Goal: Information Seeking & Learning: Learn about a topic

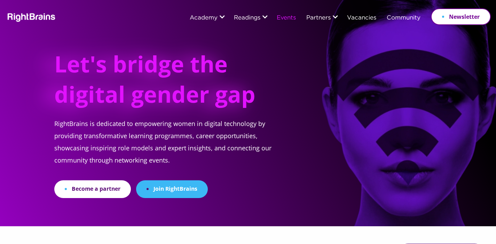
click at [286, 19] on link "Events" at bounding box center [286, 18] width 19 height 6
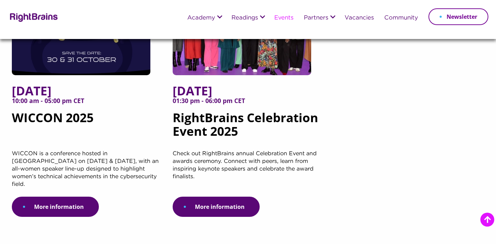
scroll to position [184, 0]
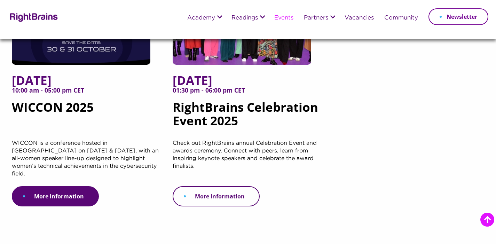
click at [219, 189] on link "More information" at bounding box center [216, 196] width 87 height 20
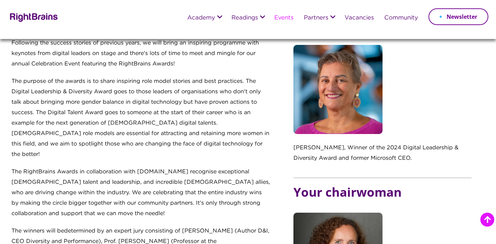
scroll to position [312, 0]
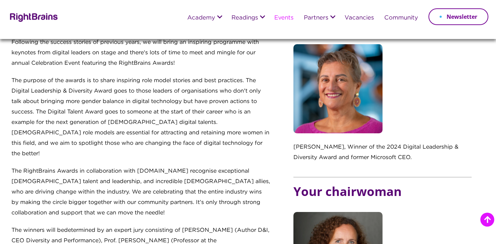
drag, startPoint x: 344, startPoint y: 146, endPoint x: 417, endPoint y: 160, distance: 74.3
click at [417, 160] on p "Anke den Ouden, Winner of the 2024 Digital Leadership & Diversity Award and for…" at bounding box center [382, 156] width 178 height 28
copy p "Winner of the 2024 Digital Leadership & Diversity Award and former Microsoft CE…"
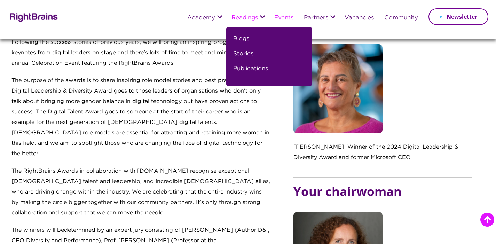
click at [245, 36] on link "Blogs" at bounding box center [241, 41] width 16 height 15
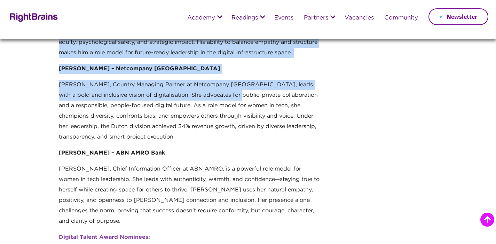
scroll to position [681, 0]
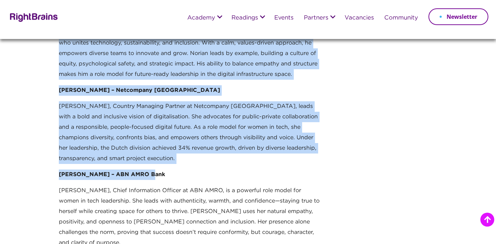
drag, startPoint x: 59, startPoint y: 94, endPoint x: 172, endPoint y: 166, distance: 134.2
copy div "Anka Gajentaan, Transavia Anka, former Managing Director at Randstad Digital Ne…"
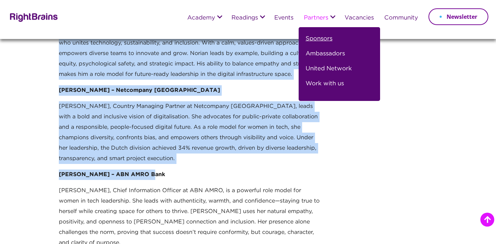
click at [310, 41] on link "Sponsors" at bounding box center [318, 41] width 27 height 15
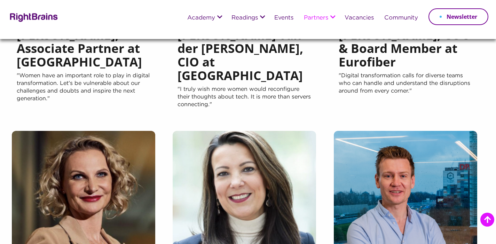
scroll to position [426, 0]
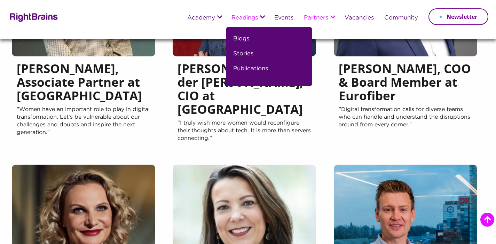
click at [240, 52] on link "Stories" at bounding box center [243, 56] width 20 height 15
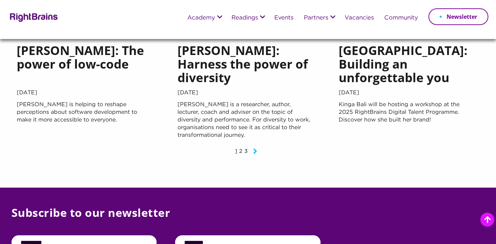
scroll to position [913, 0]
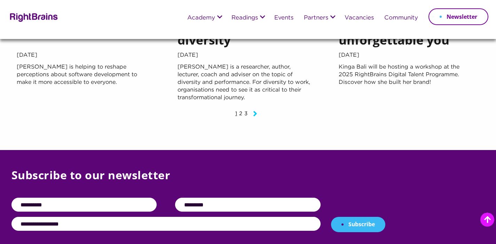
click at [256, 109] on icon "Next page" at bounding box center [255, 113] width 4 height 8
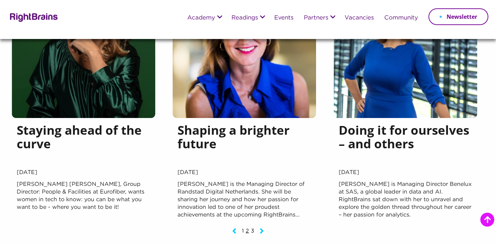
scroll to position [800, 0]
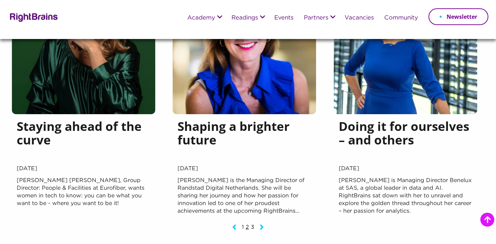
click at [260, 223] on icon "Next page" at bounding box center [262, 227] width 4 height 8
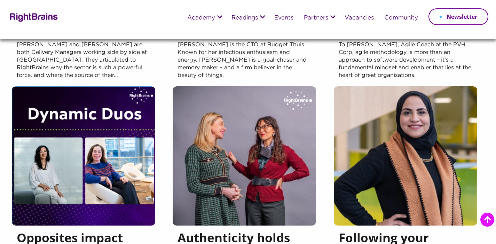
scroll to position [459, 0]
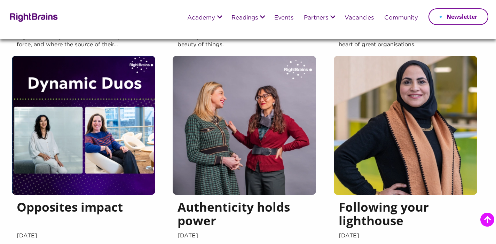
click at [85, 115] on img at bounding box center [83, 125] width 143 height 139
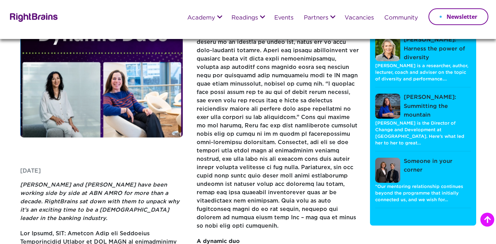
scroll to position [74, 0]
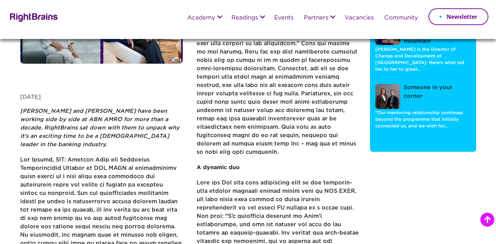
click at [15, 16] on img at bounding box center [33, 17] width 50 height 10
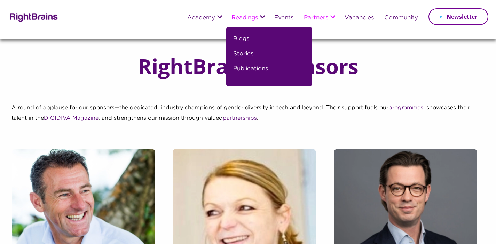
click at [247, 41] on li "Blogs" at bounding box center [268, 41] width 70 height 15
click at [238, 37] on link "Blogs" at bounding box center [241, 41] width 16 height 15
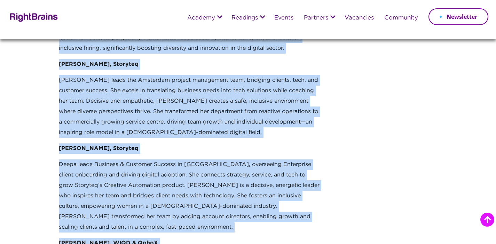
scroll to position [1508, 0]
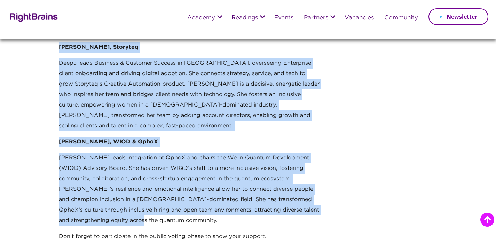
drag, startPoint x: 60, startPoint y: 54, endPoint x: 200, endPoint y: 167, distance: 179.8
copy div "Lorem ips Dolors, Ametcon Adipi eli Seddoe te i utlabore etdolor magnaa eni adm…"
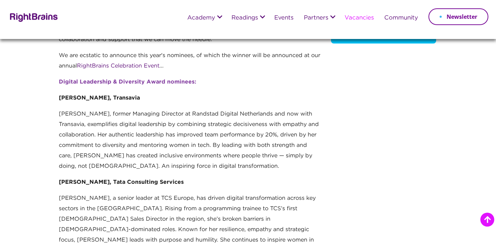
scroll to position [72, 0]
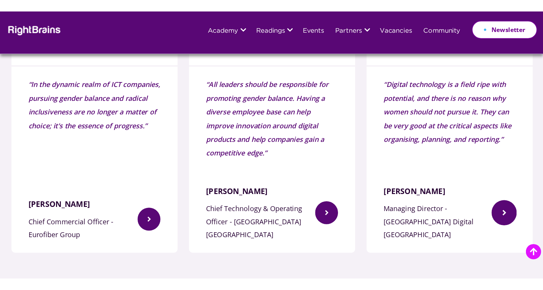
scroll to position [1121, 0]
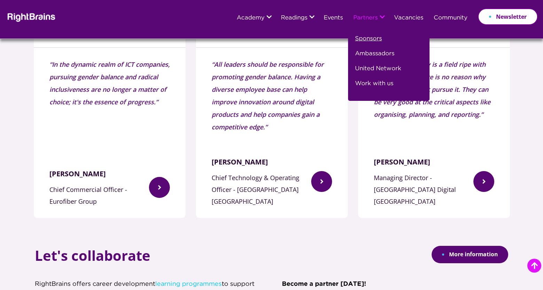
click at [370, 39] on link "Sponsors" at bounding box center [368, 41] width 27 height 15
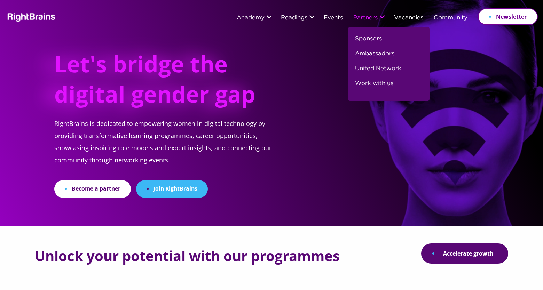
click at [358, 18] on link "Partners" at bounding box center [365, 18] width 24 height 6
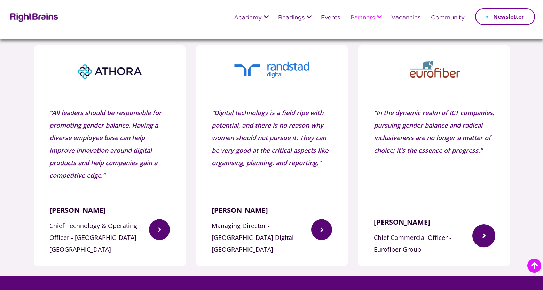
scroll to position [575, 0]
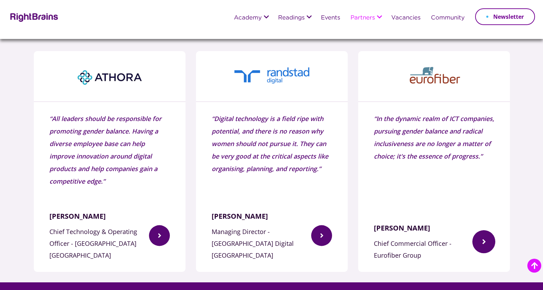
click at [476, 236] on img at bounding box center [483, 242] width 23 height 44
